Goal: Information Seeking & Learning: Find specific fact

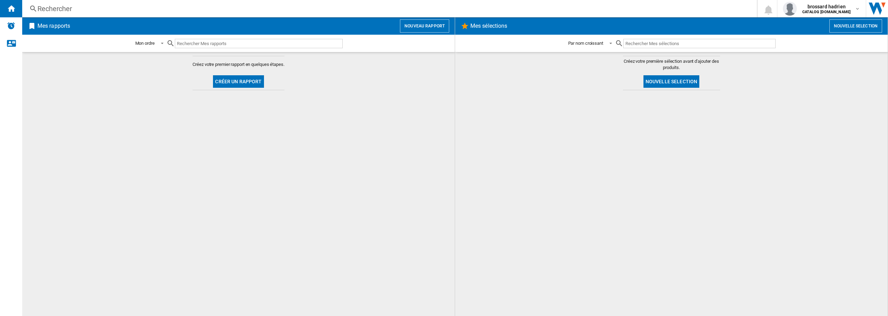
click at [50, 13] on div "Rechercher" at bounding box center [387, 9] width 701 height 10
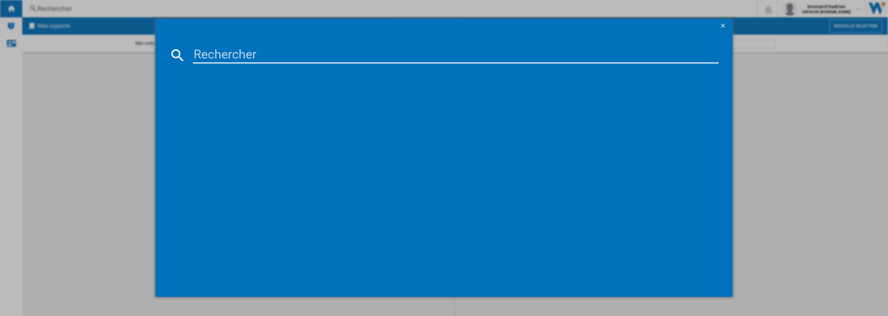
click at [217, 55] on input at bounding box center [456, 55] width 526 height 17
type input "7"
type input "55B4"
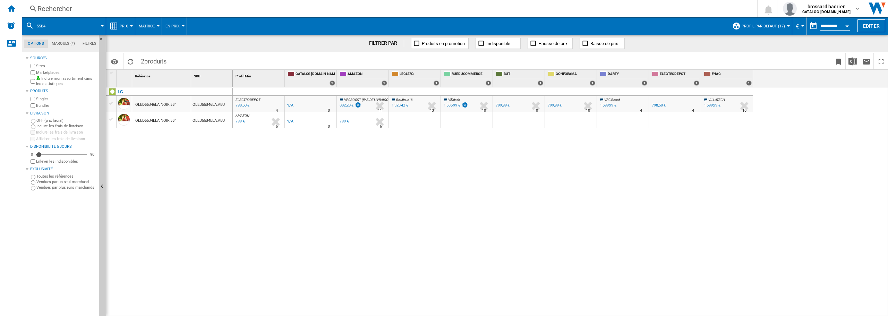
click at [38, 74] on label "Marketplaces" at bounding box center [66, 72] width 60 height 5
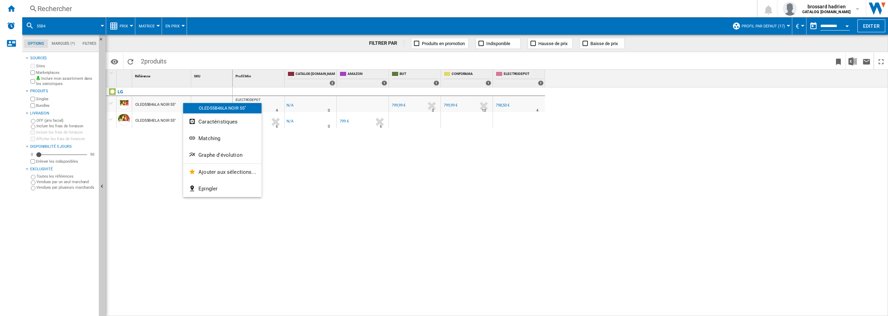
click at [215, 153] on span "Graphe d'évolution" at bounding box center [220, 155] width 44 height 6
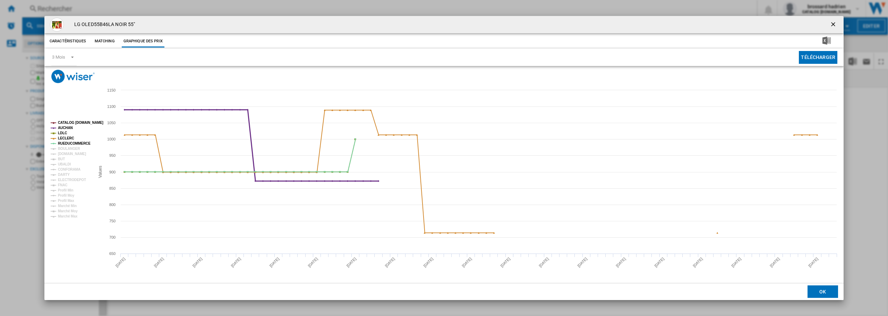
click at [65, 128] on tspan "AUCHAN" at bounding box center [65, 128] width 15 height 4
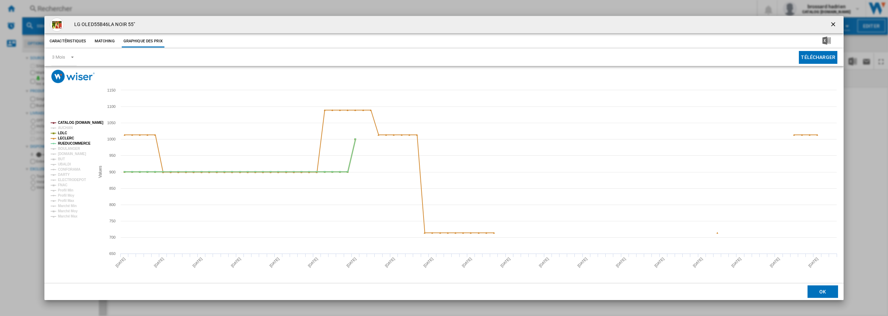
click at [65, 133] on tspan "LDLC" at bounding box center [62, 133] width 9 height 4
click at [65, 137] on tspan "LECLERC" at bounding box center [66, 138] width 16 height 4
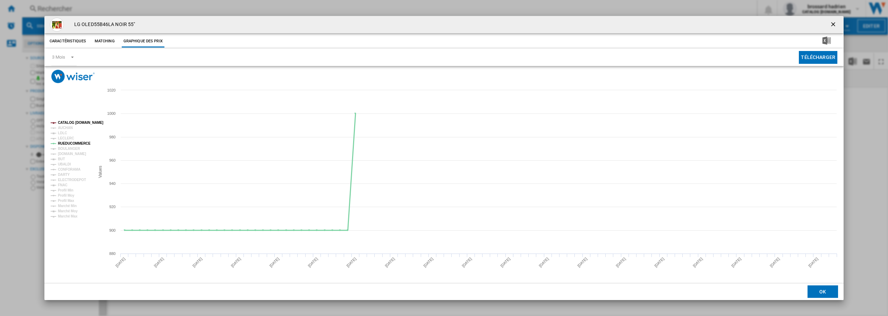
click at [67, 145] on tspan "RUEDUCOMMERCE" at bounding box center [74, 143] width 33 height 4
click at [63, 158] on tspan "BUT" at bounding box center [61, 159] width 7 height 4
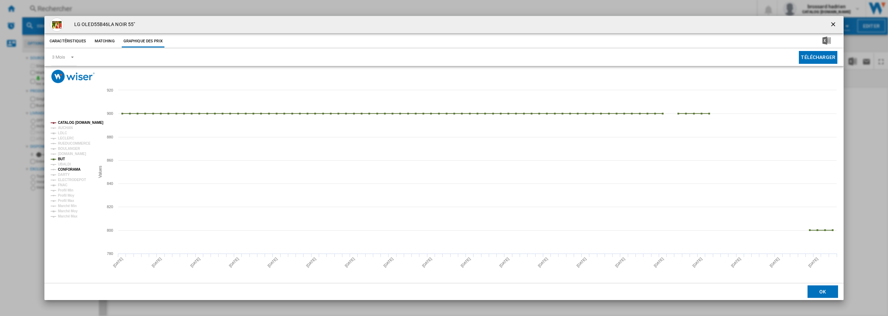
click at [68, 169] on tspan "CONFORAMA" at bounding box center [69, 169] width 23 height 4
click at [65, 139] on tspan "LECLERC" at bounding box center [66, 138] width 16 height 4
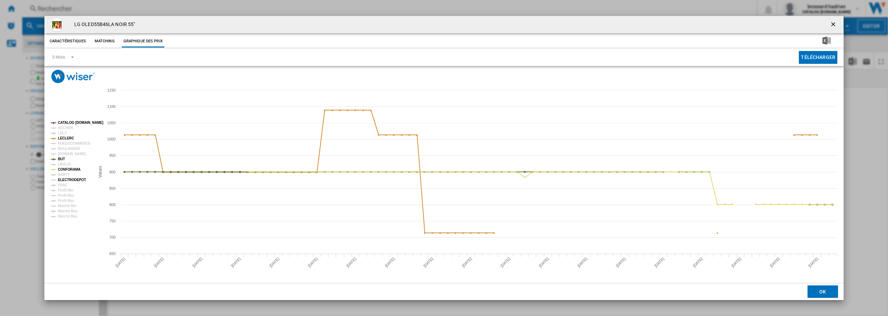
click at [72, 178] on tspan "ELECTRODEPOT" at bounding box center [72, 180] width 28 height 4
click at [64, 174] on tspan "DARTY" at bounding box center [64, 175] width 12 height 4
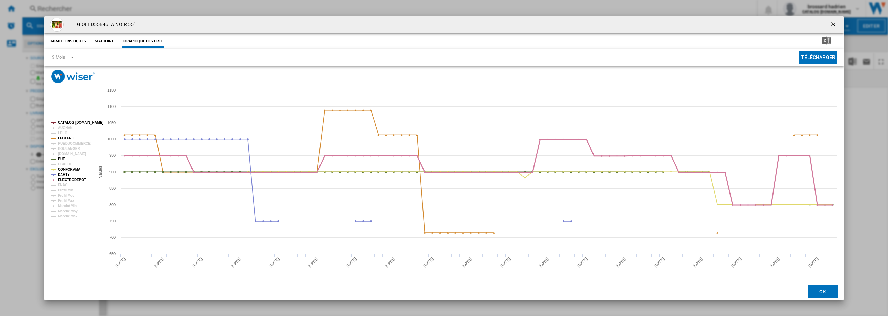
click at [69, 181] on tspan "ELECTRODEPOT" at bounding box center [72, 180] width 28 height 4
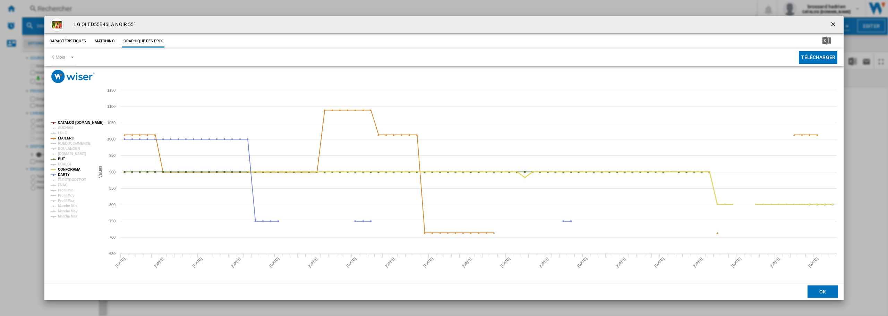
click at [64, 170] on tspan "CONFORAMA" at bounding box center [69, 169] width 23 height 4
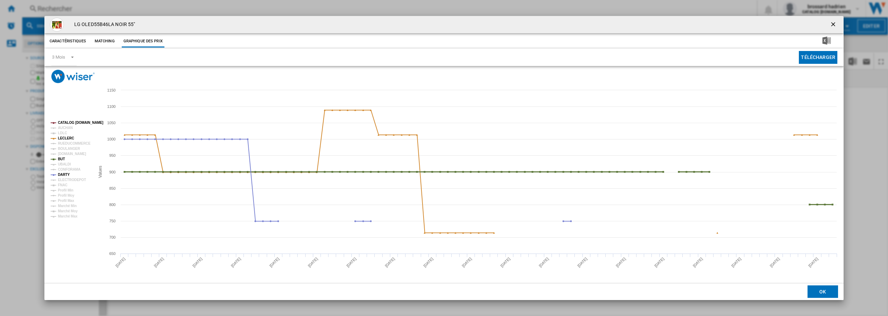
click at [61, 159] on tspan "BUT" at bounding box center [61, 159] width 7 height 4
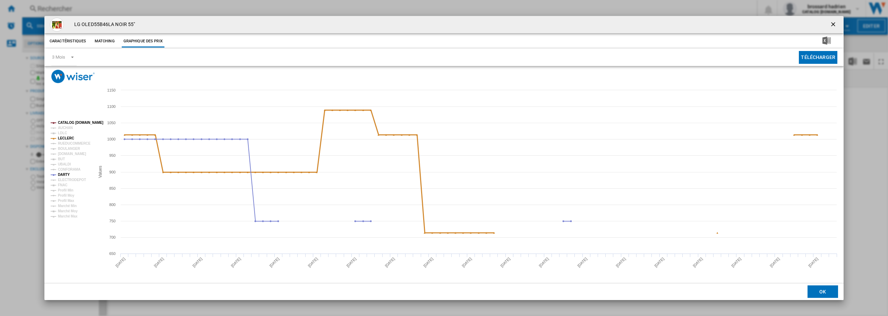
click at [64, 137] on tspan "LECLERC" at bounding box center [66, 138] width 16 height 4
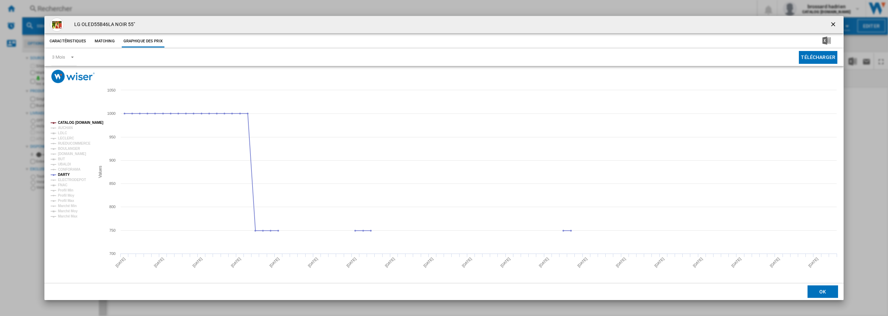
click at [69, 124] on tspan "CATALOG [DOMAIN_NAME]" at bounding box center [80, 123] width 45 height 4
click at [66, 176] on tspan "DARTY" at bounding box center [64, 175] width 12 height 4
drag, startPoint x: 837, startPoint y: 23, endPoint x: 821, endPoint y: 16, distance: 16.8
click at [834, 21] on ng-md-icon "getI18NText('BUTTONS.CLOSE_DIALOG')" at bounding box center [833, 25] width 8 height 8
